Goal: Navigation & Orientation: Find specific page/section

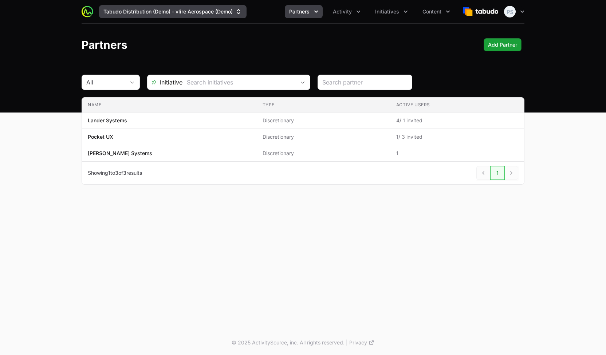
click at [221, 16] on button "Tabudo Distribution (Demo) - vlire Aerospace (Demo)" at bounding box center [173, 11] width 148 height 13
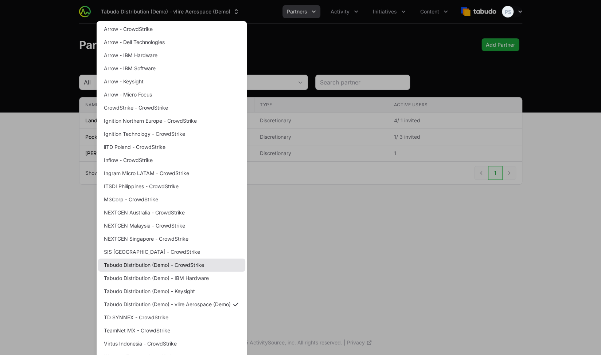
click at [195, 266] on link "Tabudo Distribution (Demo) - CrowdStrike" at bounding box center [171, 265] width 147 height 13
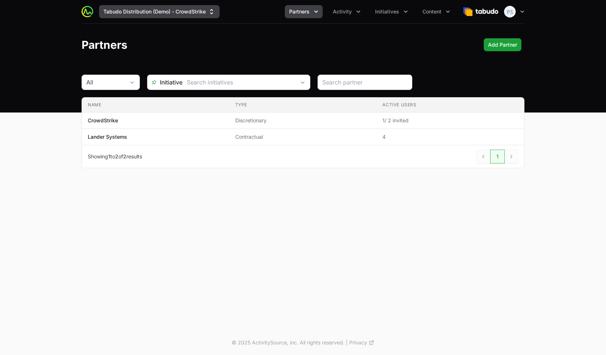
click at [197, 11] on button "Tabudo Distribution (Demo) - CrowdStrike" at bounding box center [159, 11] width 121 height 13
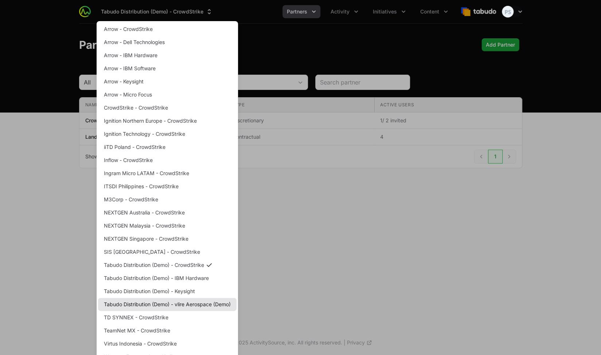
click at [197, 304] on link "Tabudo Distribution (Demo) - vlire Aerospace (Demo)" at bounding box center [167, 304] width 138 height 13
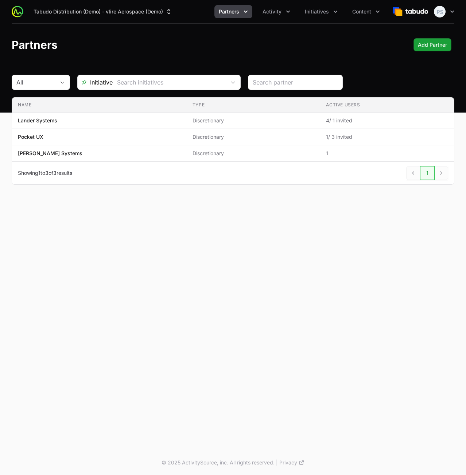
click at [228, 258] on div "Tabudo Distribution (Demo) - vlire Aerospace (Demo) Partners Activity Initiativ…" at bounding box center [233, 225] width 466 height 450
click at [273, 15] on button "Activity" at bounding box center [276, 11] width 36 height 13
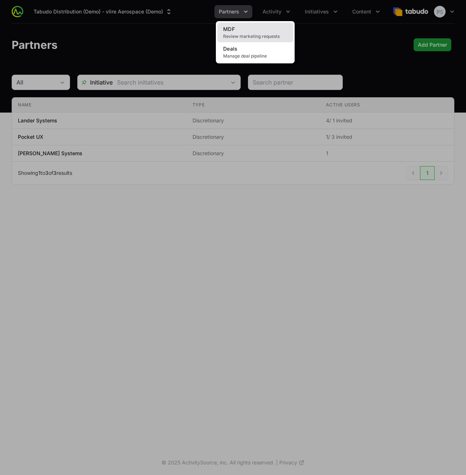
click at [270, 28] on link "MDF Review marketing requests" at bounding box center [255, 33] width 76 height 20
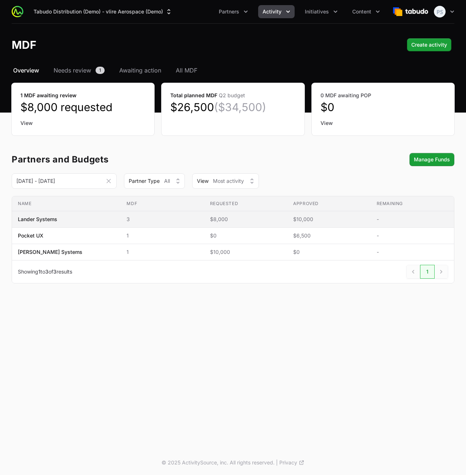
click at [126, 220] on span "3" at bounding box center [161, 219] width 71 height 7
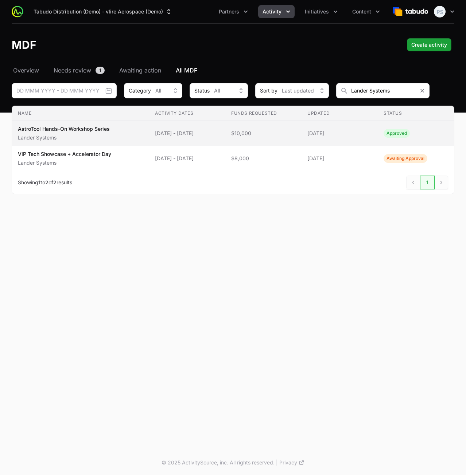
click at [115, 136] on span "AstroTool Hands-On Workshop Series Lander Systems" at bounding box center [80, 133] width 125 height 16
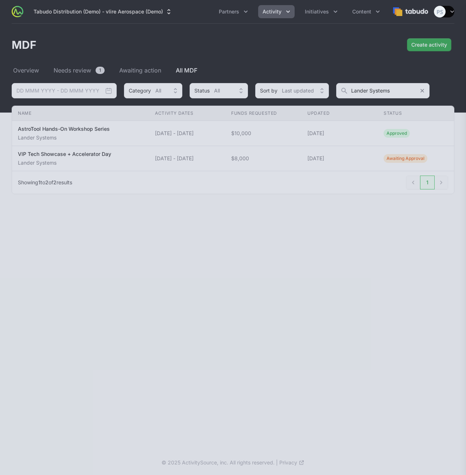
click at [119, 219] on div at bounding box center [233, 237] width 466 height 475
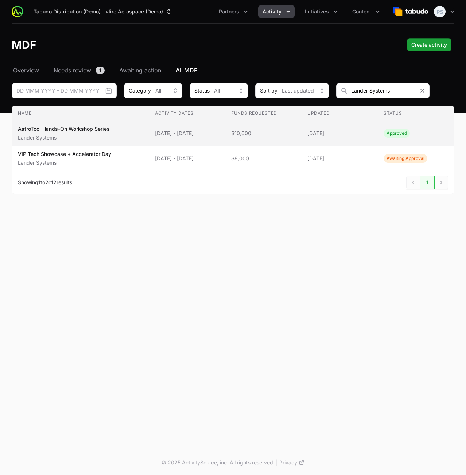
click at [107, 134] on p "Lander Systems" at bounding box center [64, 137] width 92 height 7
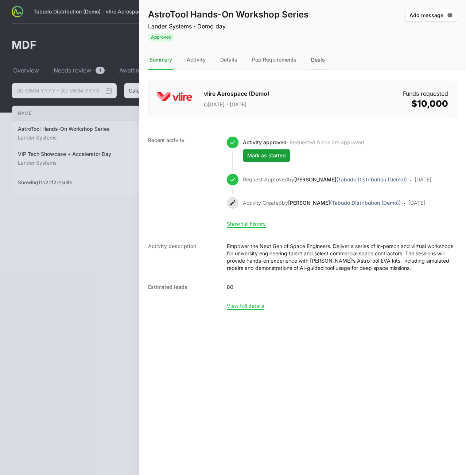
click at [316, 60] on div "Deals" at bounding box center [317, 60] width 17 height 20
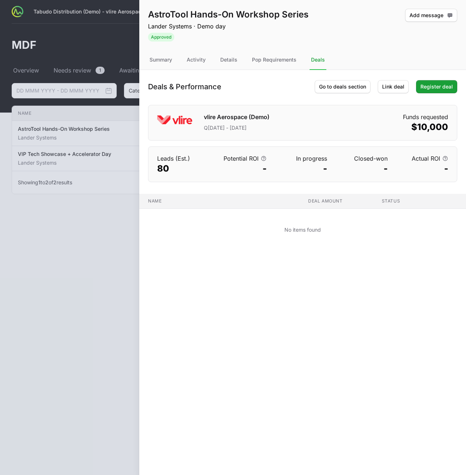
drag, startPoint x: 93, startPoint y: 134, endPoint x: 93, endPoint y: 139, distance: 4.4
click at [93, 135] on div at bounding box center [233, 237] width 466 height 475
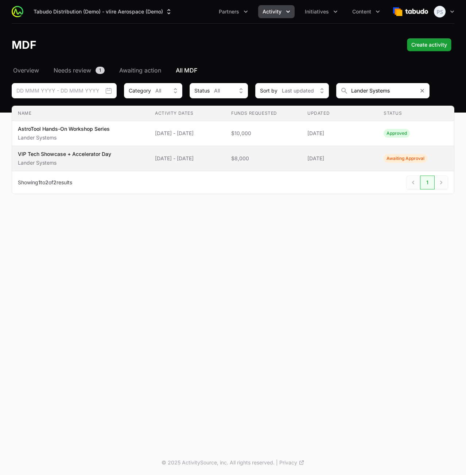
click at [102, 154] on p "VIP Tech Showcase + Accelerator Day" at bounding box center [64, 153] width 93 height 7
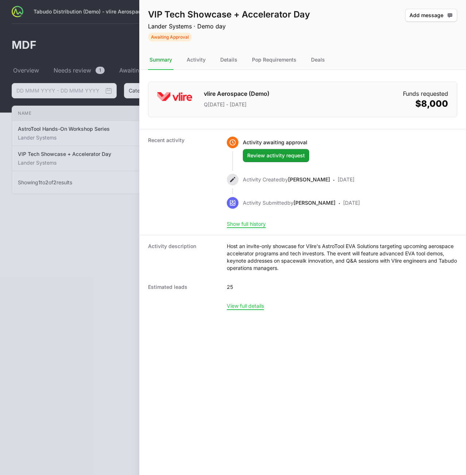
click at [328, 57] on nav "Summary Activity Details Pop Requirements Deals" at bounding box center [302, 60] width 326 height 20
click at [322, 60] on div "Deals" at bounding box center [317, 60] width 17 height 20
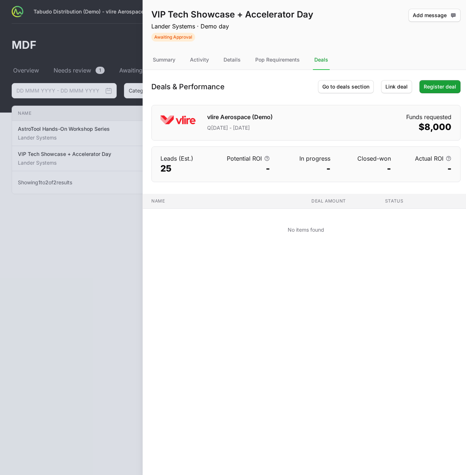
click at [105, 223] on div at bounding box center [233, 237] width 466 height 475
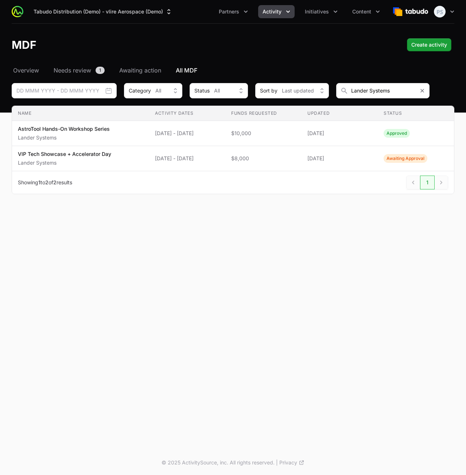
click at [278, 5] on button "Activity" at bounding box center [276, 11] width 36 height 13
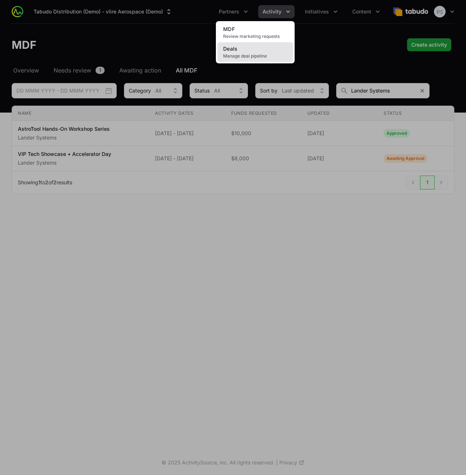
click at [265, 49] on link "Deals Manage deal pipeline" at bounding box center [255, 52] width 76 height 20
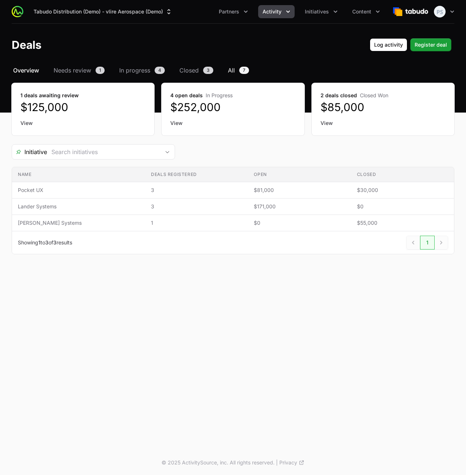
click at [228, 68] on span "All" at bounding box center [231, 70] width 7 height 9
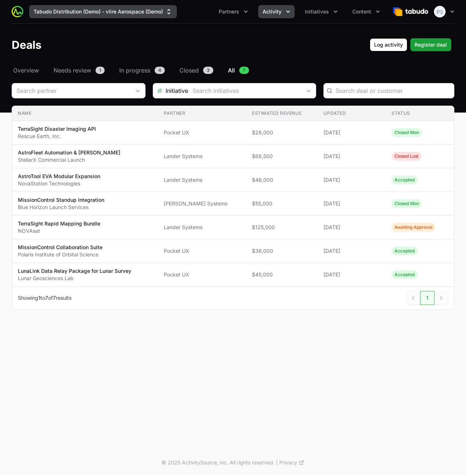
click at [138, 7] on button "Tabudo Distribution (Demo) - vlire Aerospace (Demo)" at bounding box center [103, 11] width 148 height 13
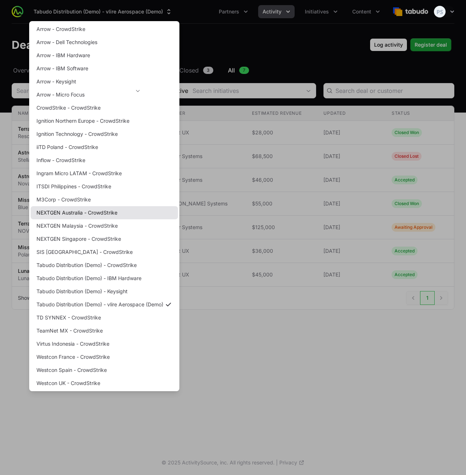
click at [100, 214] on link "NEXTGEN Australia - CrowdStrike" at bounding box center [104, 212] width 147 height 13
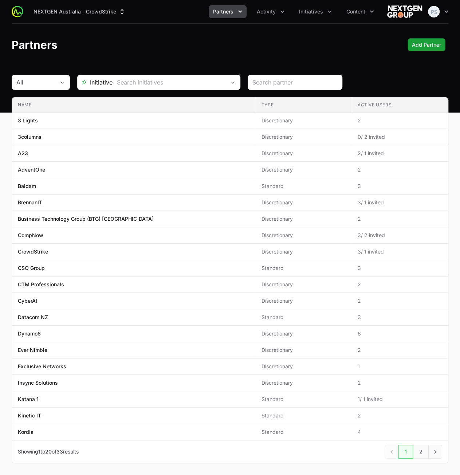
click at [299, 51] on div "Partners Add Partner Add Partner" at bounding box center [230, 44] width 437 height 13
